Goal: Information Seeking & Learning: Learn about a topic

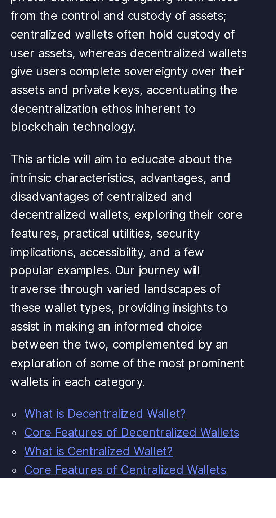
scroll to position [104, 0]
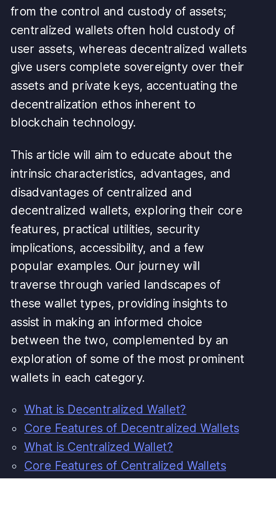
click at [131, 479] on link "What is Decentralized Wallet?" at bounding box center [125, 482] width 84 height 7
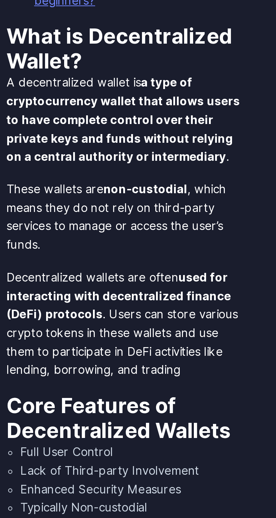
scroll to position [712, 0]
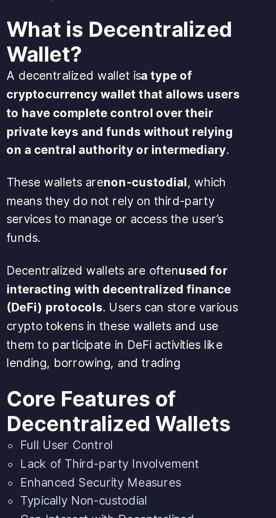
click at [122, 404] on p "Decentralized wallets are often used for interacting with decentralized finance…" at bounding box center [138, 394] width 124 height 58
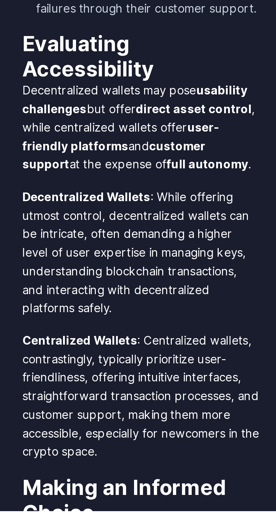
scroll to position [3006, 0]
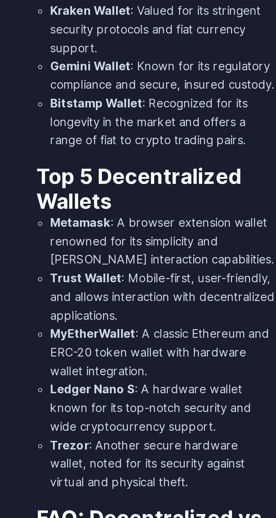
scroll to position [4154, 0]
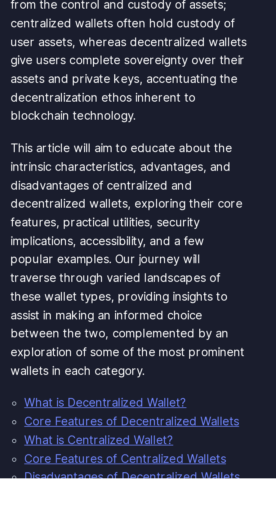
scroll to position [108, 0]
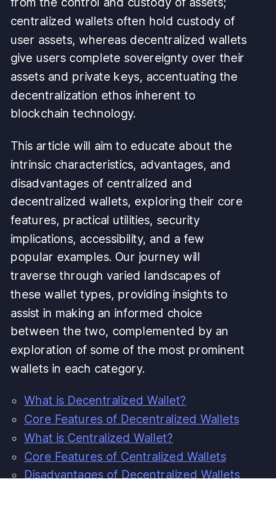
click at [132, 484] on link "Core Features of Decentralized Wallets" at bounding box center [139, 487] width 112 height 7
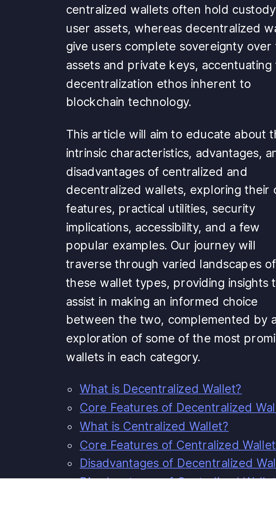
scroll to position [114, 0]
click at [155, 478] on link "Core Features of Decentralized Wallets" at bounding box center [139, 481] width 112 height 7
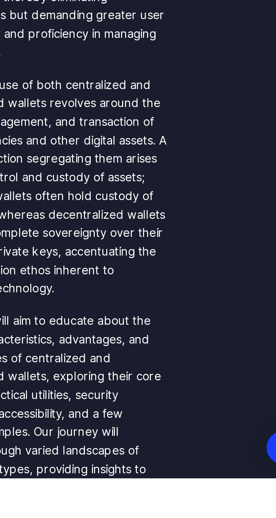
scroll to position [195, 0]
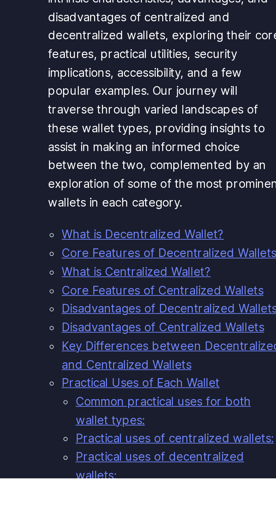
click at [158, 397] on link "Core Features of Decentralized Wallets" at bounding box center [139, 400] width 112 height 7
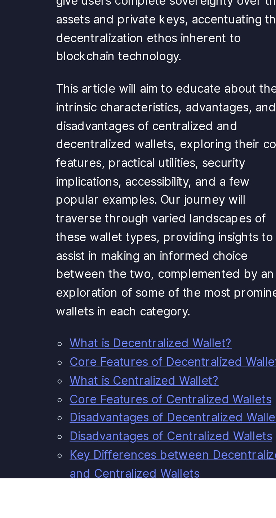
scroll to position [140, 0]
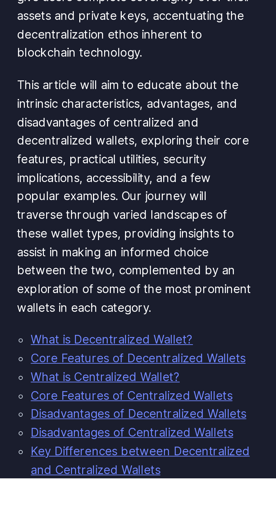
click at [143, 462] on link "What is Centralized Wallet?" at bounding box center [122, 465] width 78 height 7
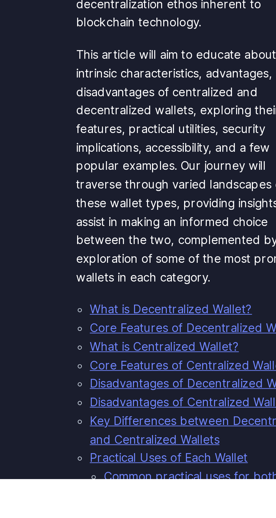
scroll to position [156, 0]
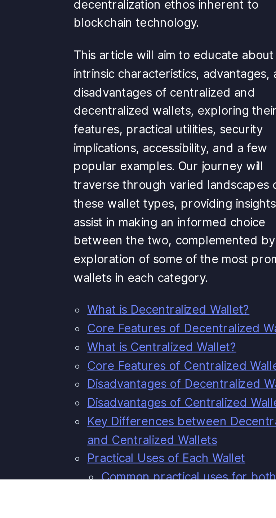
click at [140, 446] on link "What is Centralized Wallet?" at bounding box center [122, 449] width 78 height 7
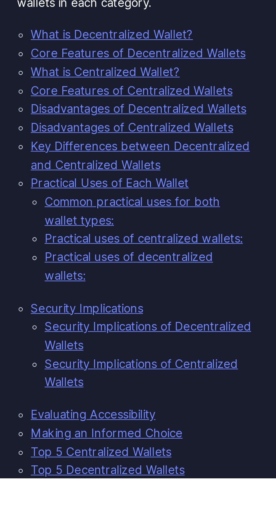
scroll to position [302, 0]
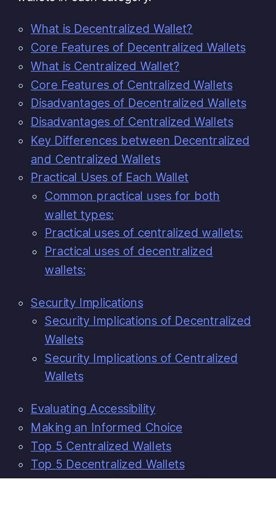
click at [155, 488] on link "Making an Informed Choice" at bounding box center [122, 491] width 79 height 7
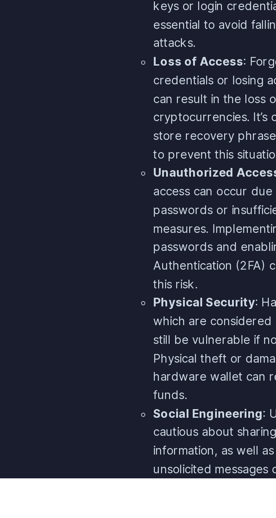
scroll to position [2229, 0]
